Goal: Task Accomplishment & Management: Use online tool/utility

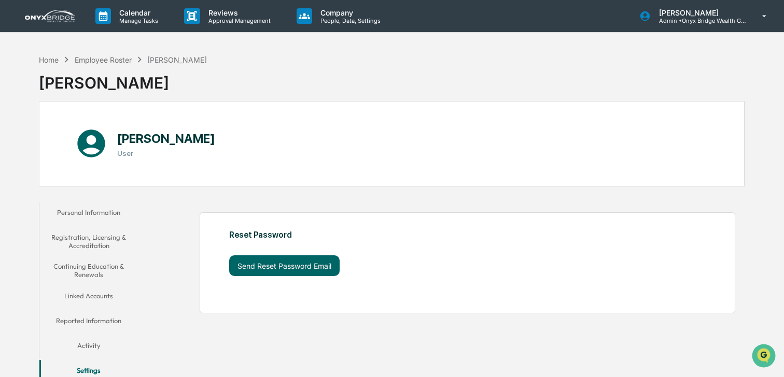
click at [53, 21] on img at bounding box center [50, 16] width 50 height 12
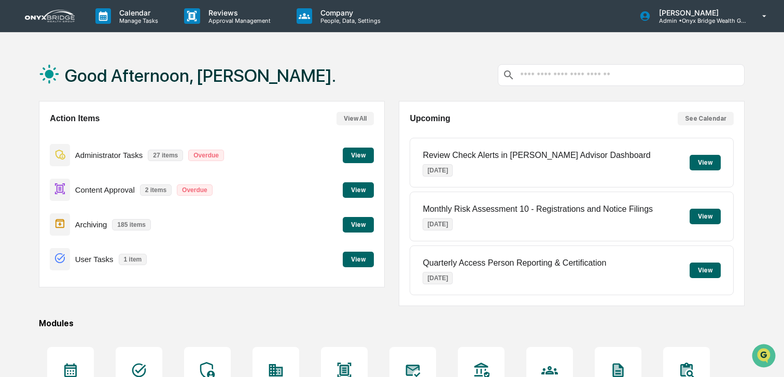
click at [353, 194] on button "View" at bounding box center [358, 191] width 31 height 16
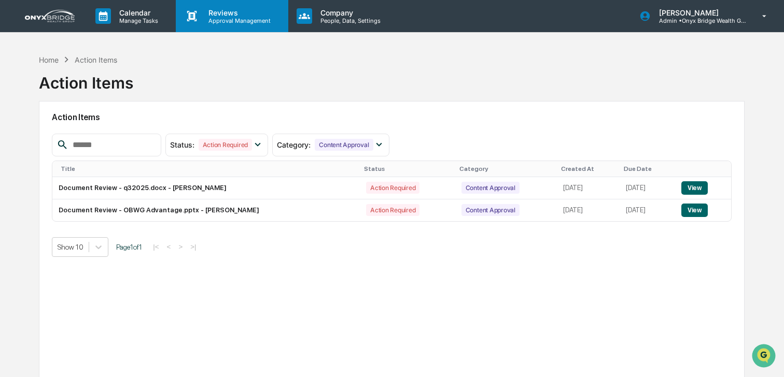
click at [226, 21] on p "Approval Management" at bounding box center [238, 20] width 76 height 7
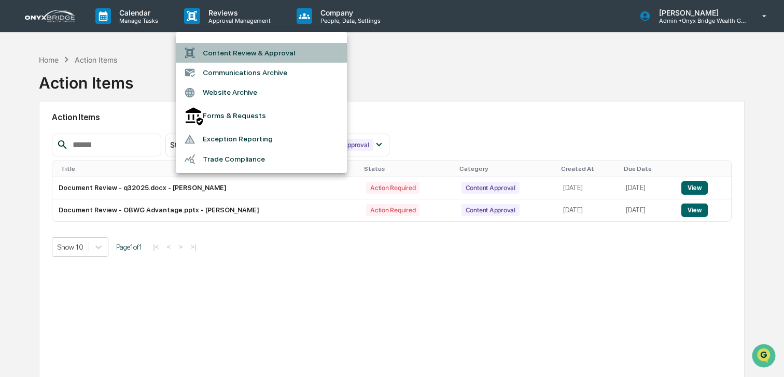
click at [226, 44] on li "Content Review & Approval" at bounding box center [261, 53] width 171 height 20
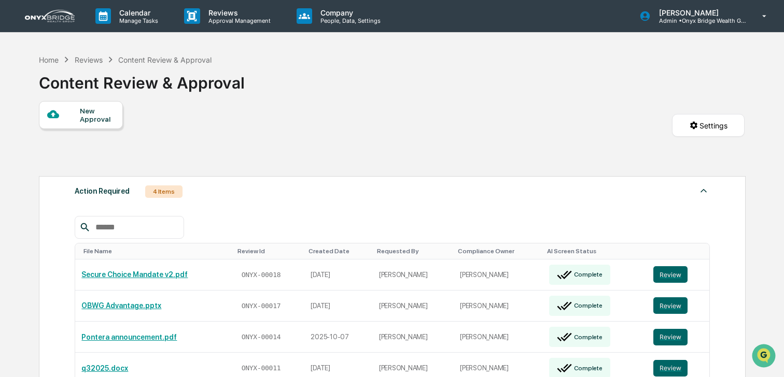
click at [135, 227] on input "text" at bounding box center [135, 227] width 88 height 13
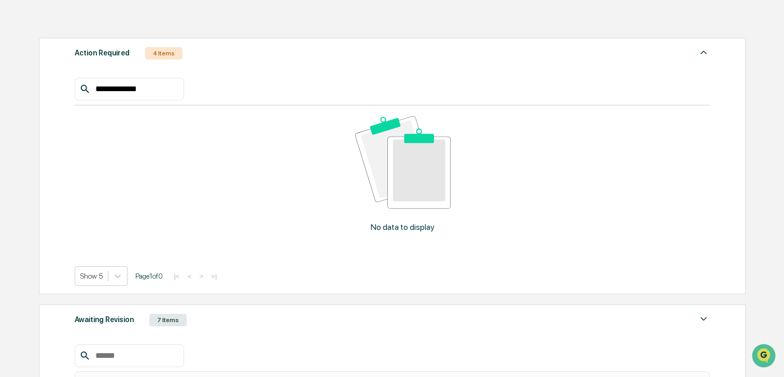
scroll to position [261, 0]
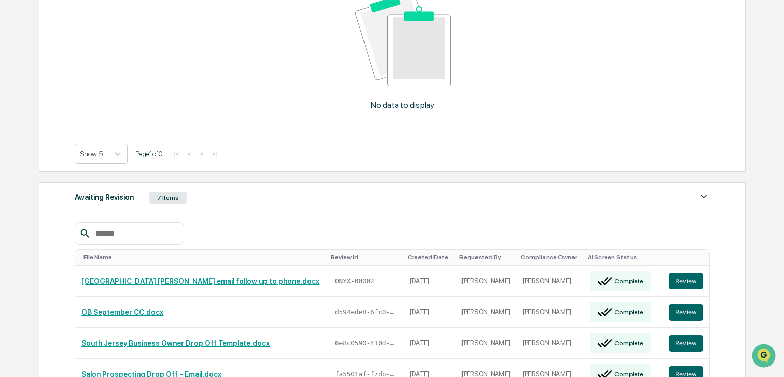
type input "**********"
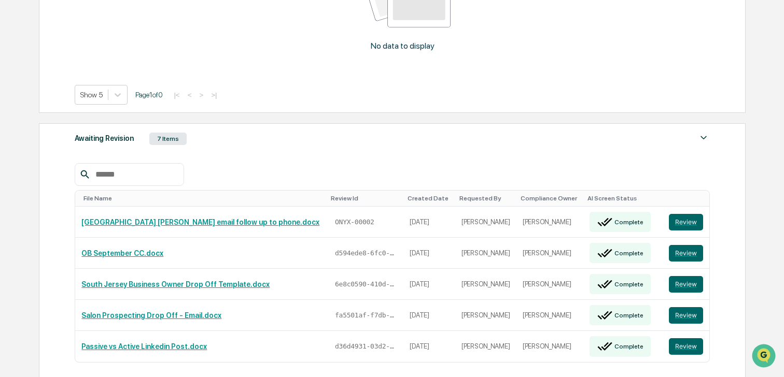
scroll to position [324, 0]
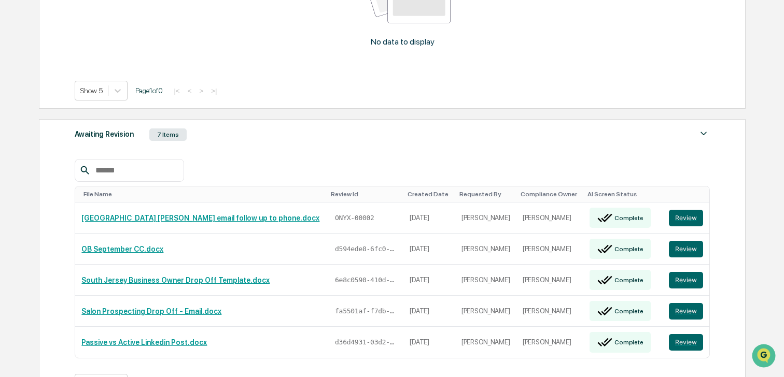
type input "**********"
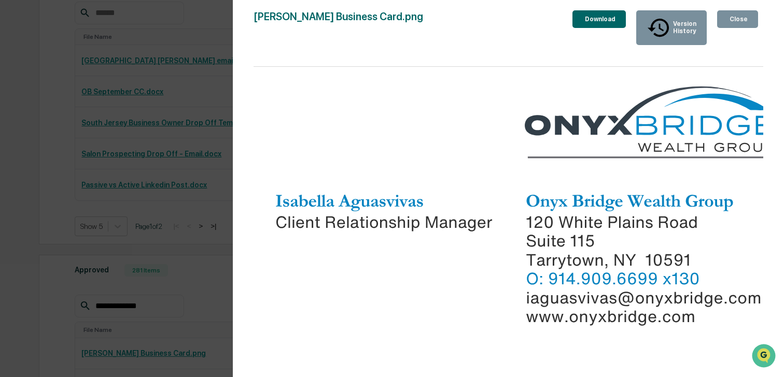
scroll to position [484, 0]
click at [647, 222] on img at bounding box center [526, 222] width 544 height 311
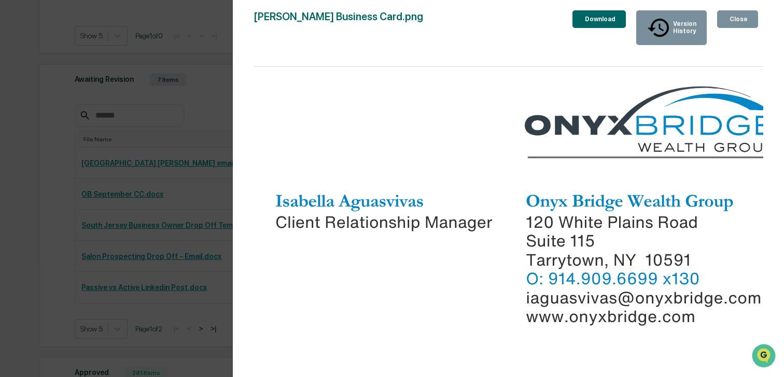
scroll to position [363, 0]
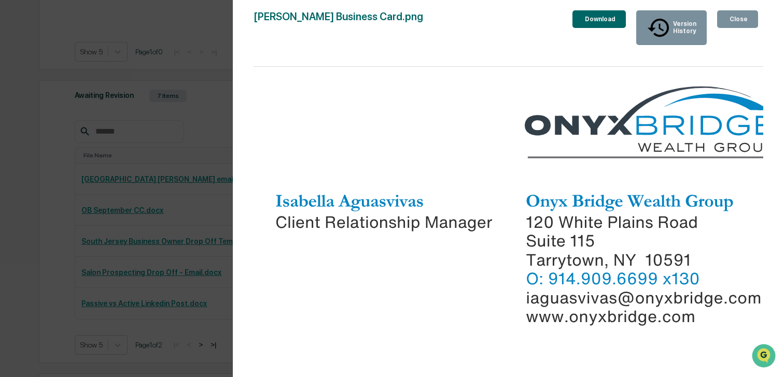
click at [735, 17] on div "Close" at bounding box center [738, 19] width 20 height 7
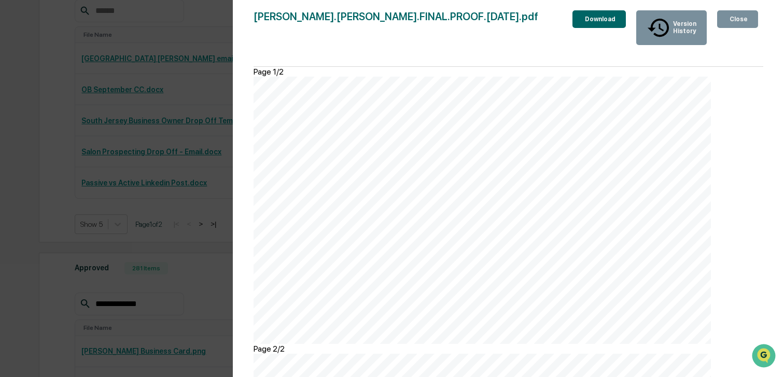
scroll to position [268, 0]
click at [732, 26] on button "Close" at bounding box center [737, 19] width 41 height 18
